Goal: Task Accomplishment & Management: Complete application form

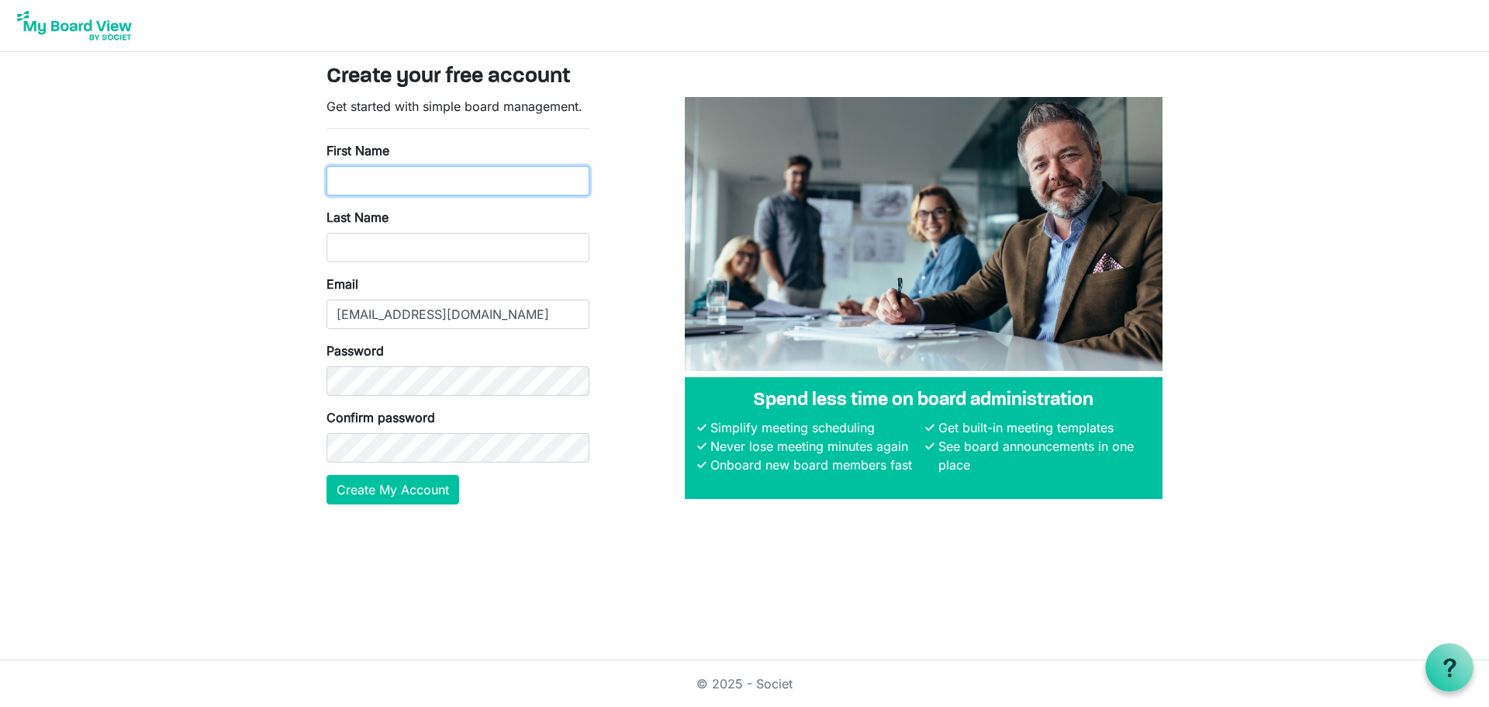
click at [426, 192] on input "First Name" at bounding box center [458, 180] width 263 height 29
type input "Sue"
type input "Garmonsway"
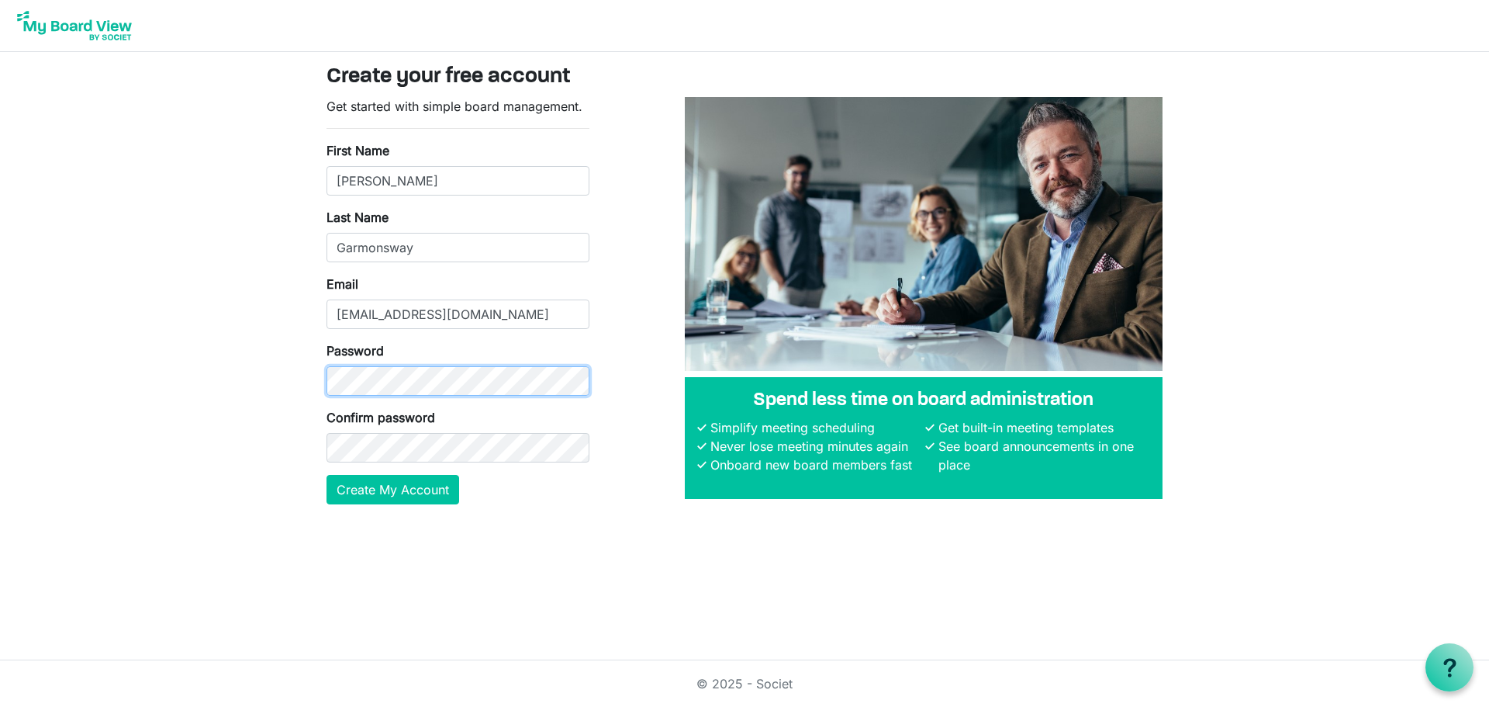
click at [0, 403] on html "Create your free account Get started with simple board management. First Name S…" at bounding box center [744, 353] width 1489 height 707
click at [410, 485] on button "Create My Account" at bounding box center [393, 489] width 133 height 29
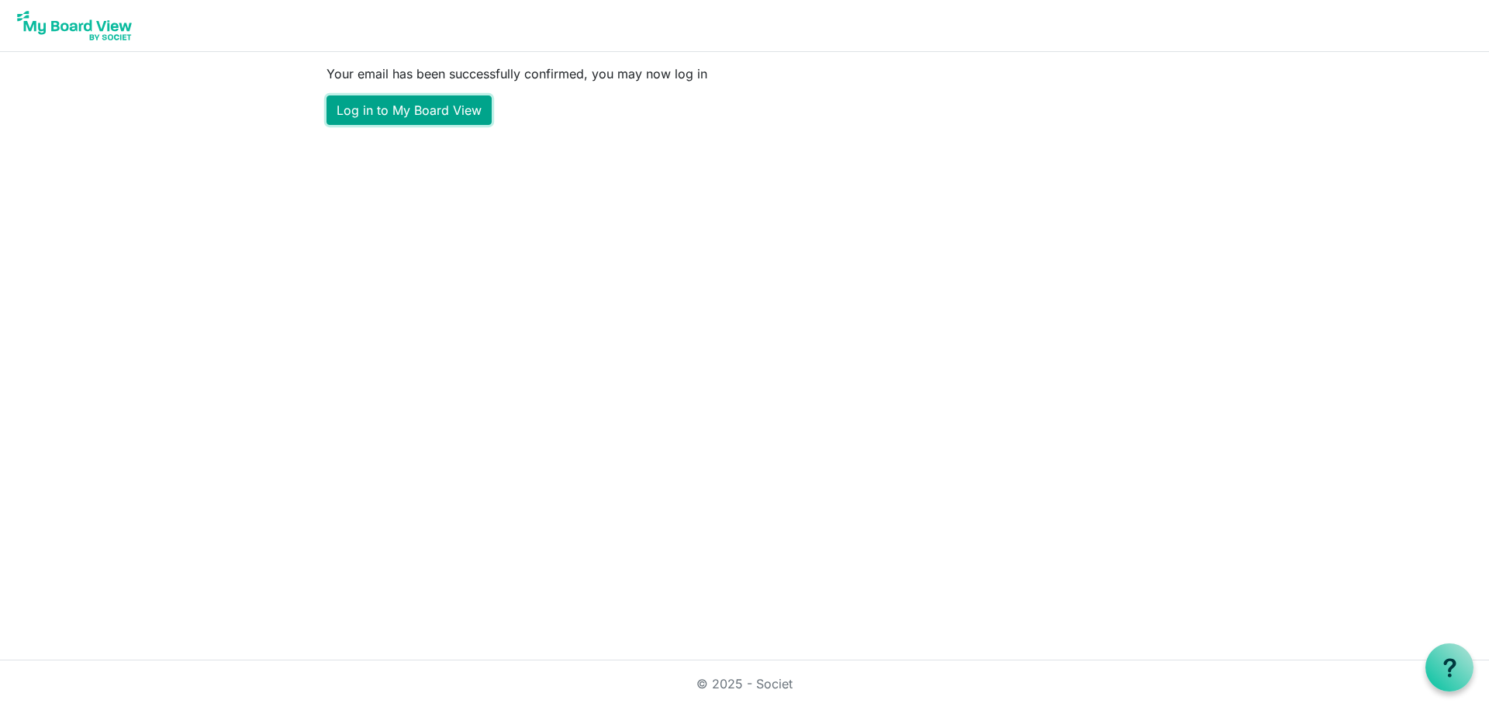
click at [440, 110] on link "Log in to My Board View" at bounding box center [409, 109] width 165 height 29
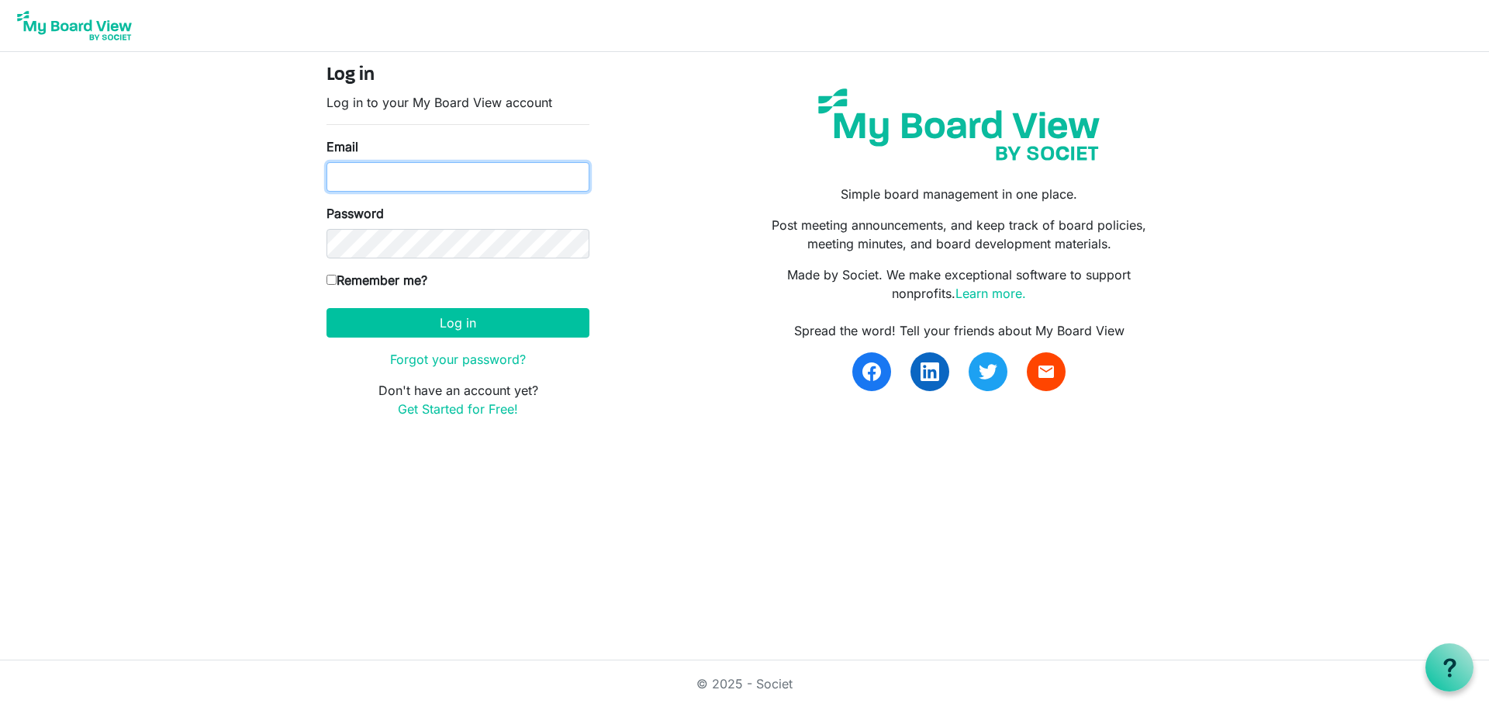
type input "suegarmonsway2021@gmail.com"
click at [328, 280] on input "Remember me?" at bounding box center [332, 280] width 10 height 10
checkbox input "true"
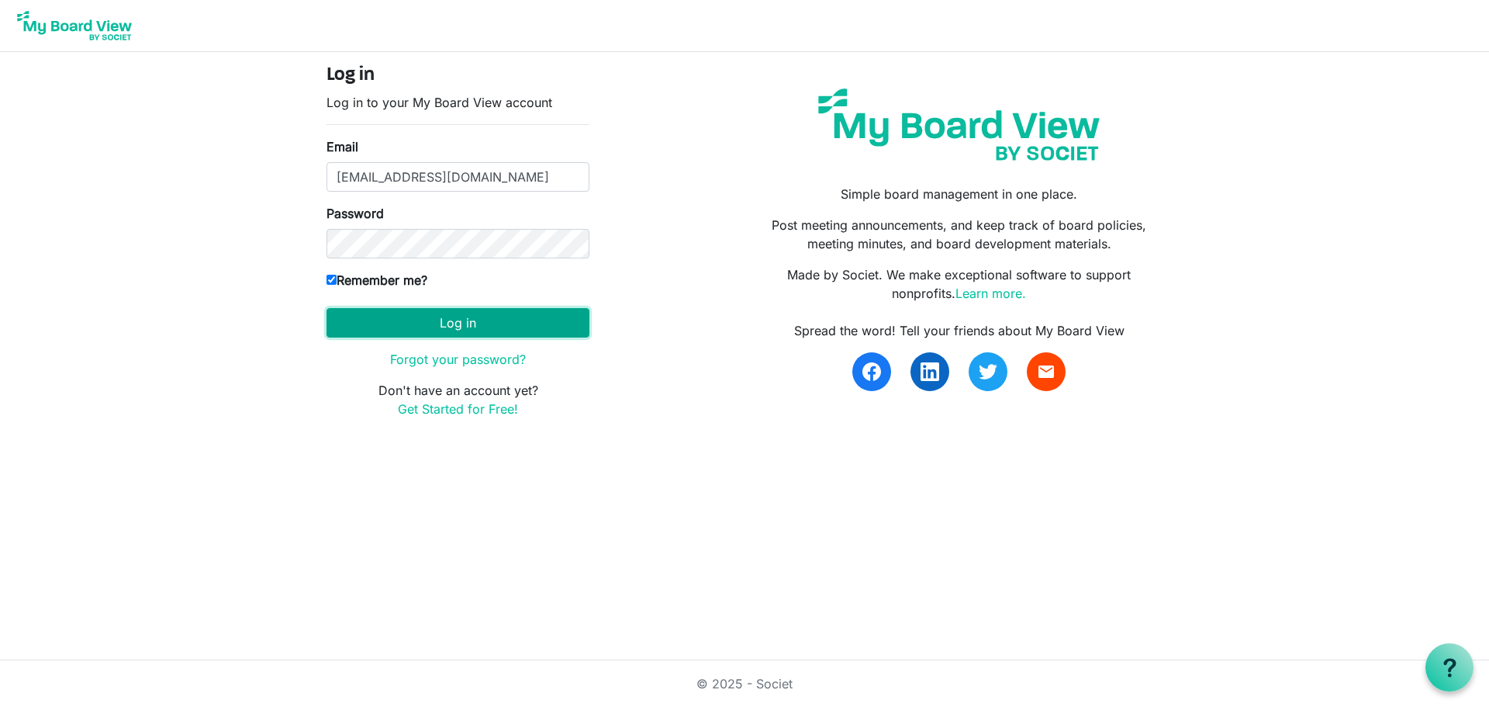
click at [468, 318] on button "Log in" at bounding box center [458, 322] width 263 height 29
